Goal: Communication & Community: Connect with others

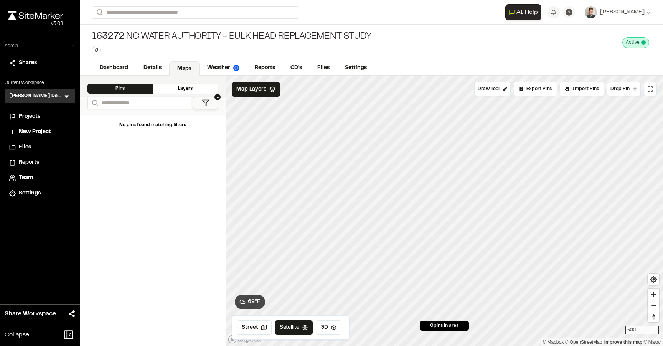
click at [73, 48] on icon at bounding box center [73, 46] width 5 height 5
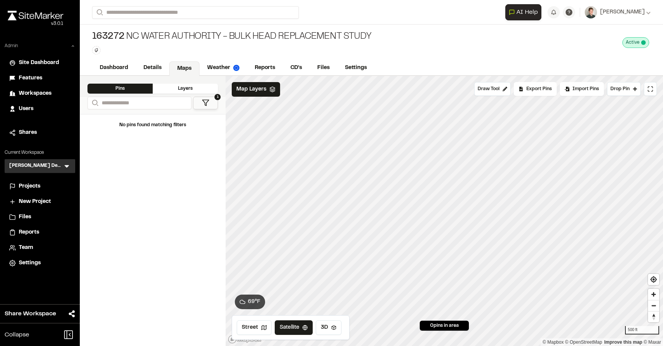
click at [28, 107] on span "Users" at bounding box center [26, 109] width 15 height 8
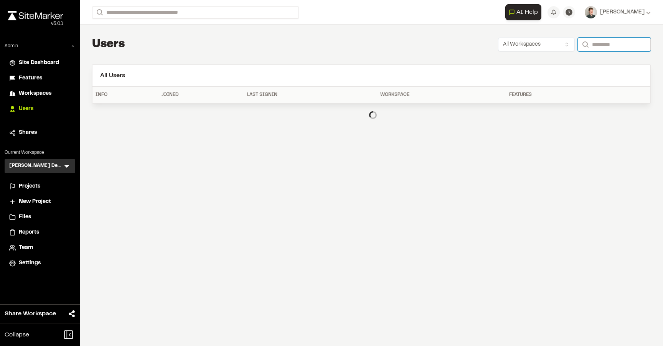
click at [597, 46] on input "Search" at bounding box center [614, 45] width 73 height 14
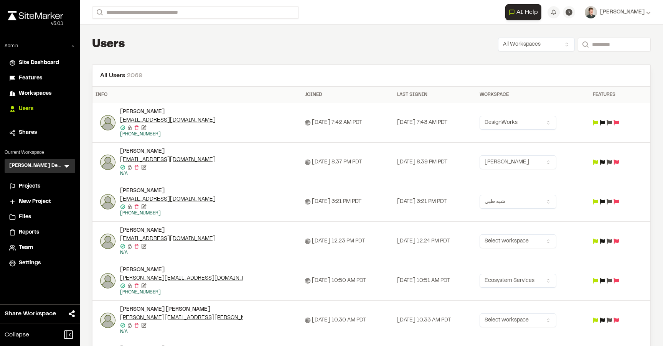
click at [71, 165] on div "[PERSON_NAME] Demo Workspace AD Menu" at bounding box center [40, 166] width 71 height 14
click at [69, 165] on icon at bounding box center [67, 166] width 8 height 8
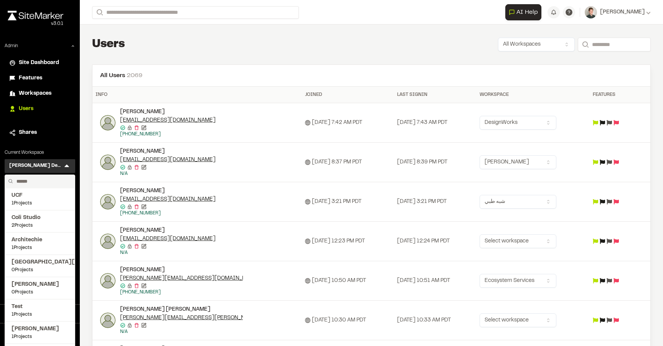
click at [32, 179] on input "text" at bounding box center [42, 181] width 58 height 13
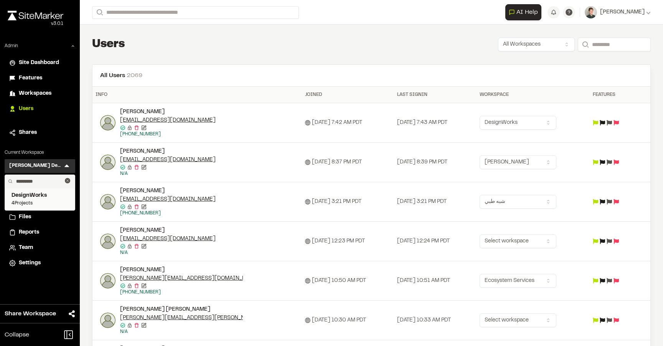
type input "*********"
click at [21, 196] on span "DesignWorks" at bounding box center [40, 195] width 57 height 8
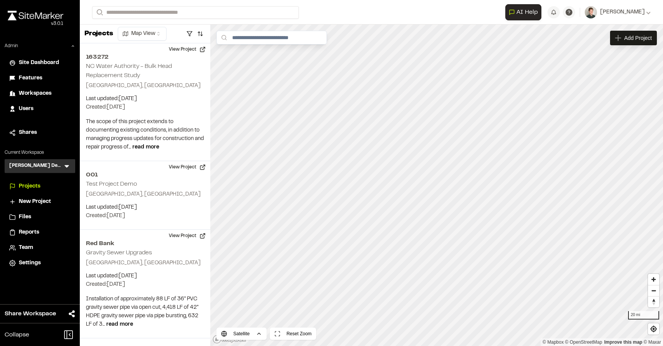
click at [67, 167] on icon at bounding box center [66, 166] width 5 height 3
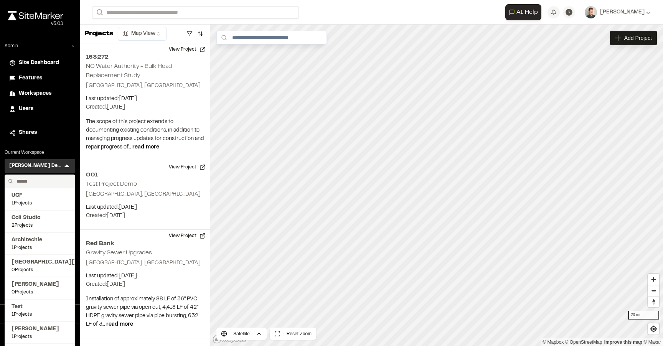
click at [41, 180] on input "text" at bounding box center [42, 181] width 58 height 13
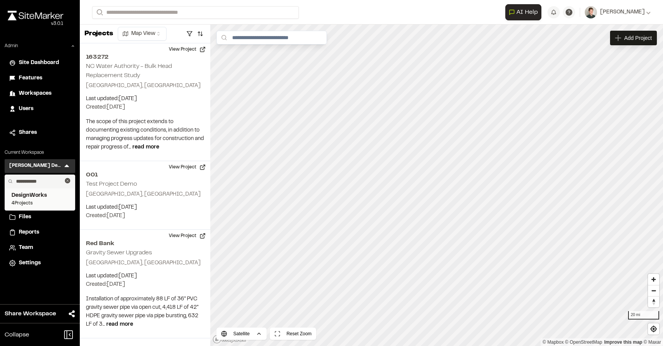
type input "**********"
click at [15, 198] on span "DesignWorks" at bounding box center [40, 195] width 57 height 8
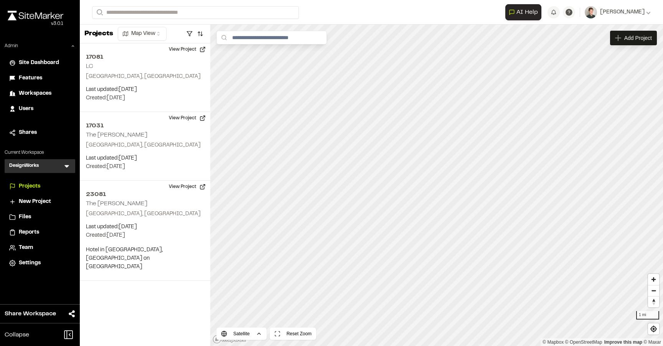
click at [27, 248] on span "Team" at bounding box center [26, 248] width 14 height 8
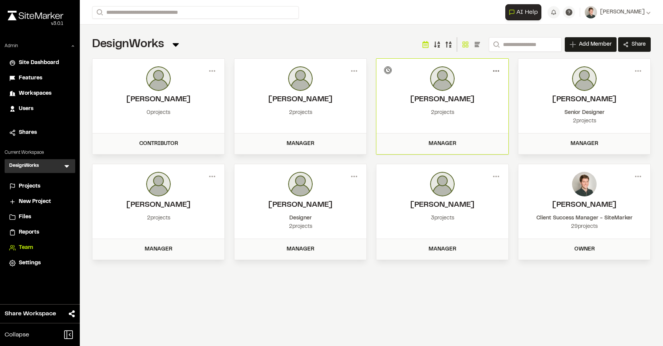
click at [497, 72] on icon at bounding box center [496, 71] width 12 height 12
click at [65, 165] on icon at bounding box center [66, 166] width 5 height 3
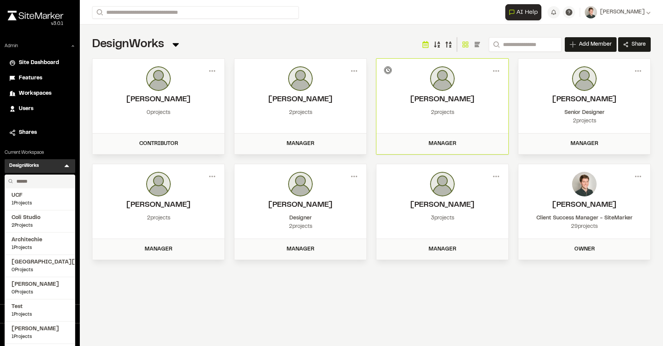
click at [32, 180] on input "text" at bounding box center [42, 181] width 58 height 13
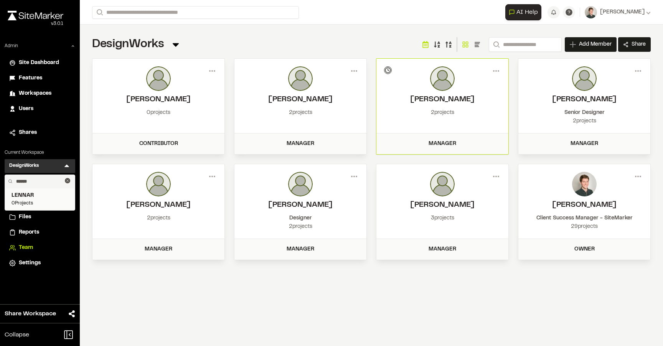
type input "******"
click at [35, 194] on span "LENNAR" at bounding box center [40, 195] width 57 height 8
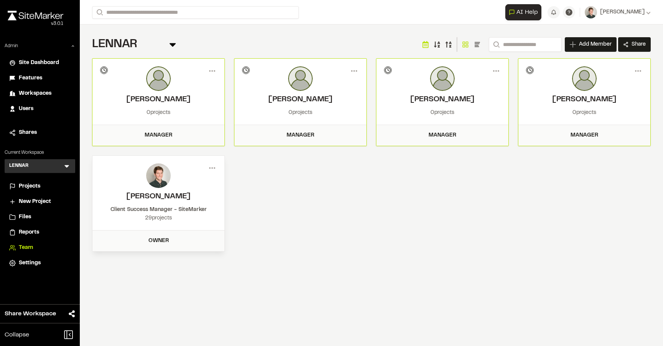
click at [316, 42] on div "LENNAR Team Menu Search Add Member Invite New Team Member * Required Name Email…" at bounding box center [371, 44] width 559 height 15
click at [632, 43] on span "Share" at bounding box center [639, 45] width 14 height 8
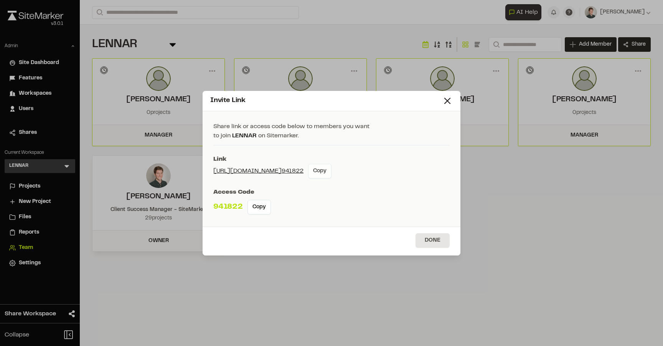
click at [322, 177] on button "Copy" at bounding box center [319, 171] width 23 height 15
click at [289, 50] on div "Invite Link Share link or access code below to members you want to join LENNAR …" at bounding box center [331, 173] width 663 height 346
